Goal: Task Accomplishment & Management: Manage account settings

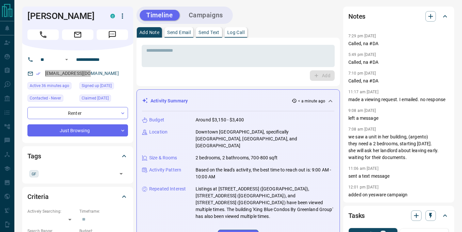
drag, startPoint x: 73, startPoint y: 73, endPoint x: 49, endPoint y: 2, distance: 74.2
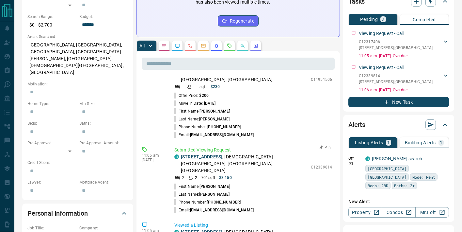
scroll to position [19, 0]
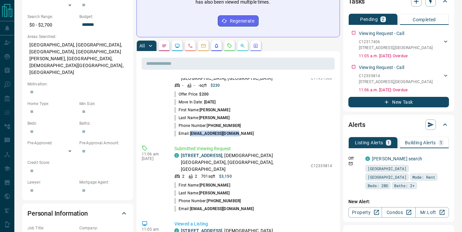
drag, startPoint x: 194, startPoint y: 113, endPoint x: 253, endPoint y: 115, distance: 59.2
click at [253, 129] on li "Email: [EMAIL_ADDRESS][DOMAIN_NAME]" at bounding box center [253, 133] width 158 height 8
copy span "[EMAIL_ADDRESS][DOMAIN_NAME]"
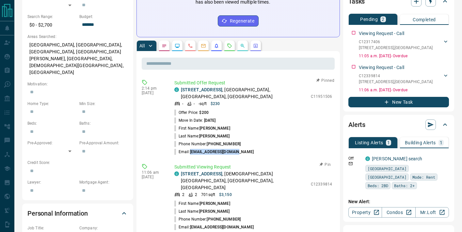
scroll to position [1, 0]
copy link "[STREET_ADDRESS]"
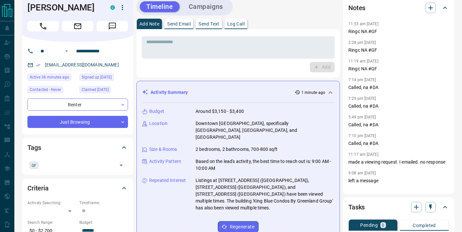
scroll to position [0, 0]
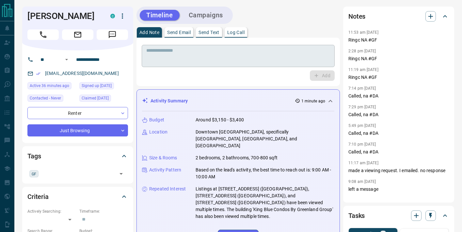
click at [166, 53] on textarea at bounding box center [238, 56] width 184 height 17
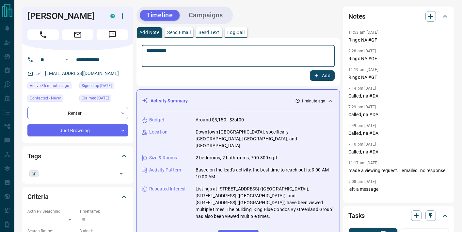
type textarea "**********"
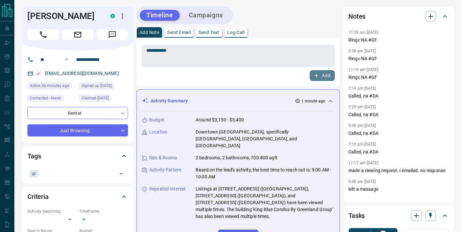
click at [326, 76] on button "Add" at bounding box center [322, 75] width 25 height 10
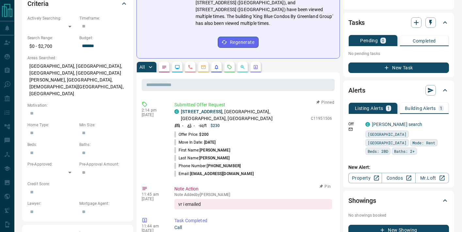
scroll to position [203, 0]
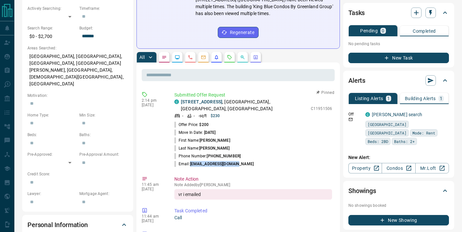
drag, startPoint x: 191, startPoint y: 144, endPoint x: 238, endPoint y: 144, distance: 47.0
click at [238, 161] on span "[EMAIL_ADDRESS][DOMAIN_NAME]" at bounding box center [222, 163] width 64 height 5
copy span "[EMAIL_ADDRESS][DOMAIN_NAME]"
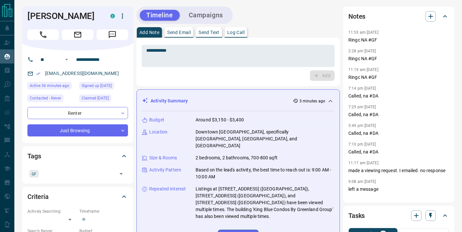
click at [7, 57] on icon at bounding box center [8, 57] width 6 height 6
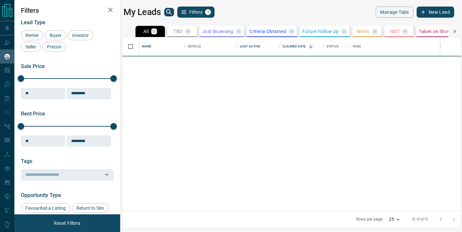
scroll to position [173, 339]
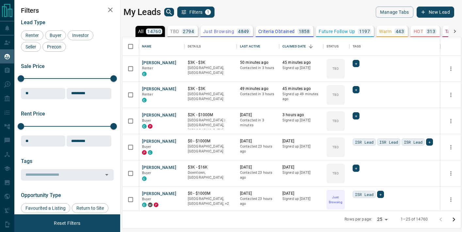
click at [168, 12] on icon "search button" at bounding box center [169, 12] width 8 height 8
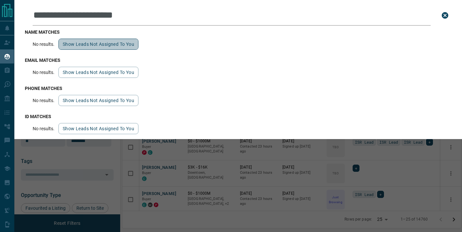
click at [112, 43] on button "Show leads not assigned to you" at bounding box center [98, 44] width 80 height 11
